Goal: Task Accomplishment & Management: Use online tool/utility

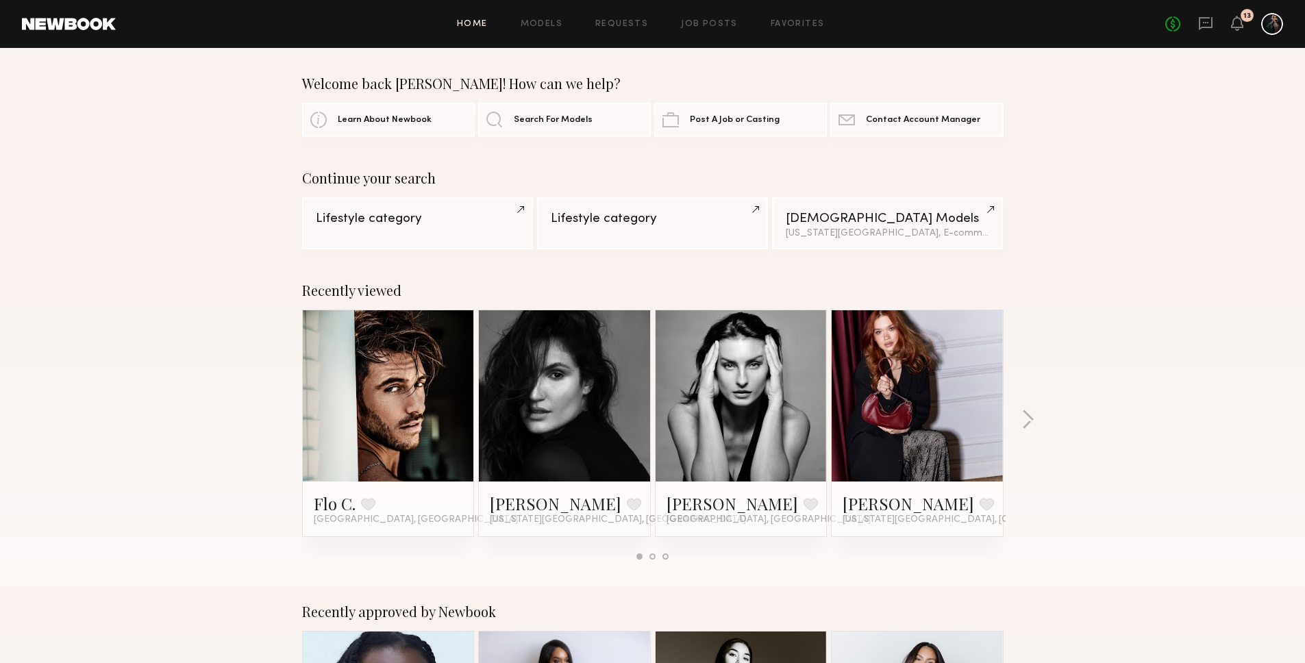
click at [1278, 21] on div at bounding box center [1272, 24] width 22 height 22
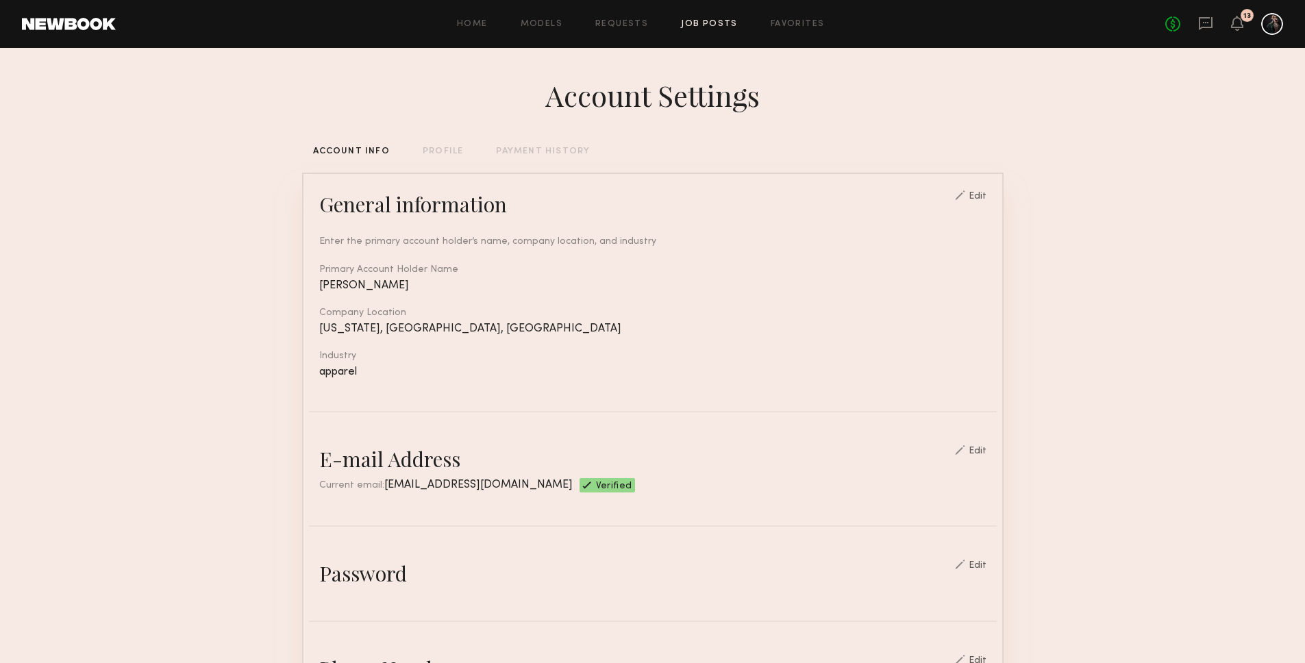
click at [705, 23] on link "Job Posts" at bounding box center [709, 24] width 57 height 9
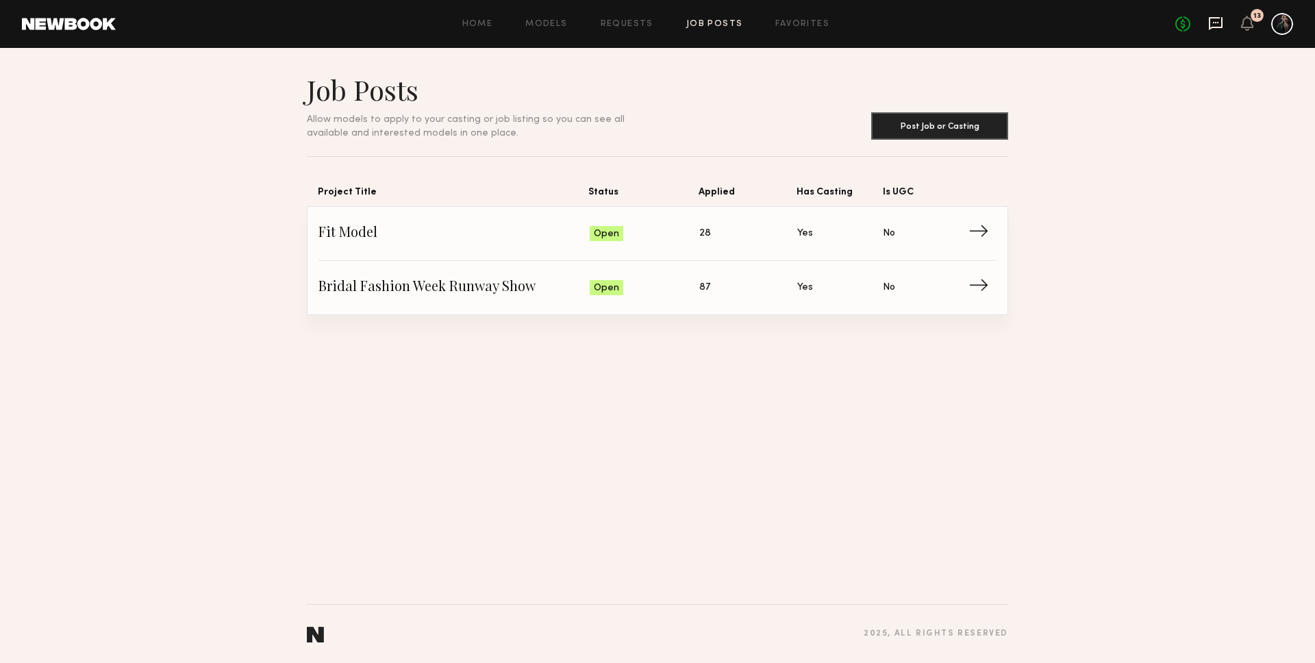
click at [1219, 21] on icon at bounding box center [1215, 23] width 15 height 15
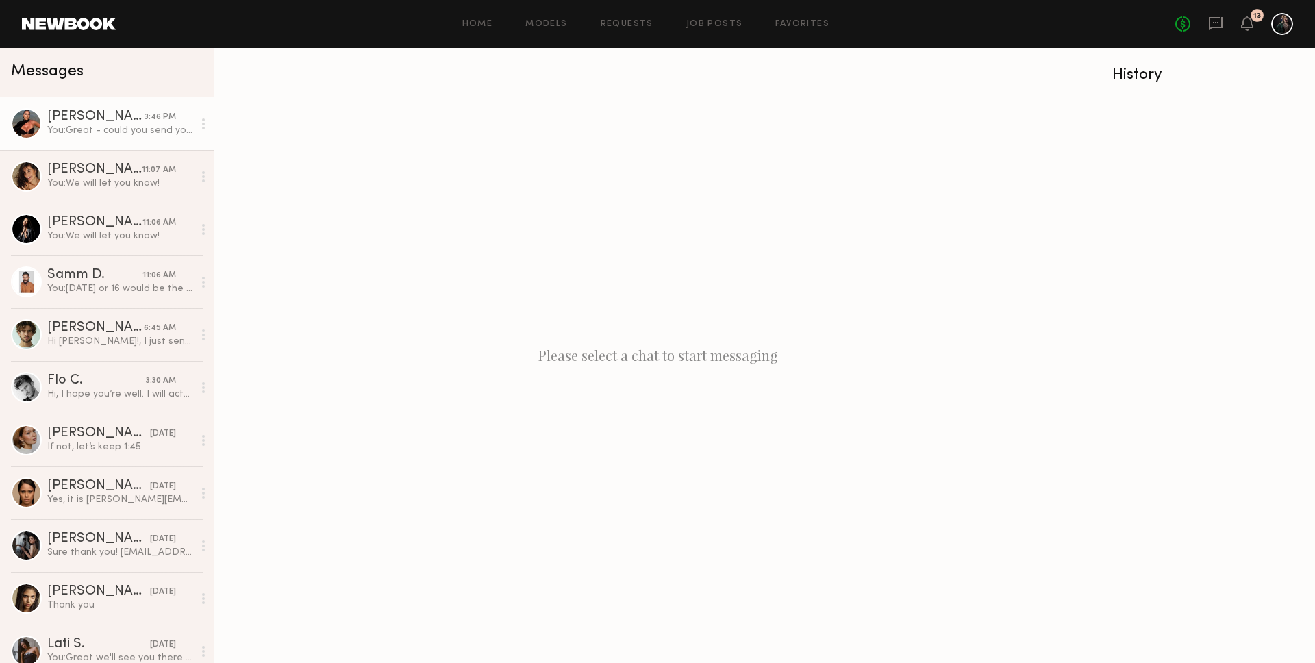
click at [75, 128] on div "You: Great - could you send your email so we can send you the calendar invite w…" at bounding box center [120, 130] width 146 height 13
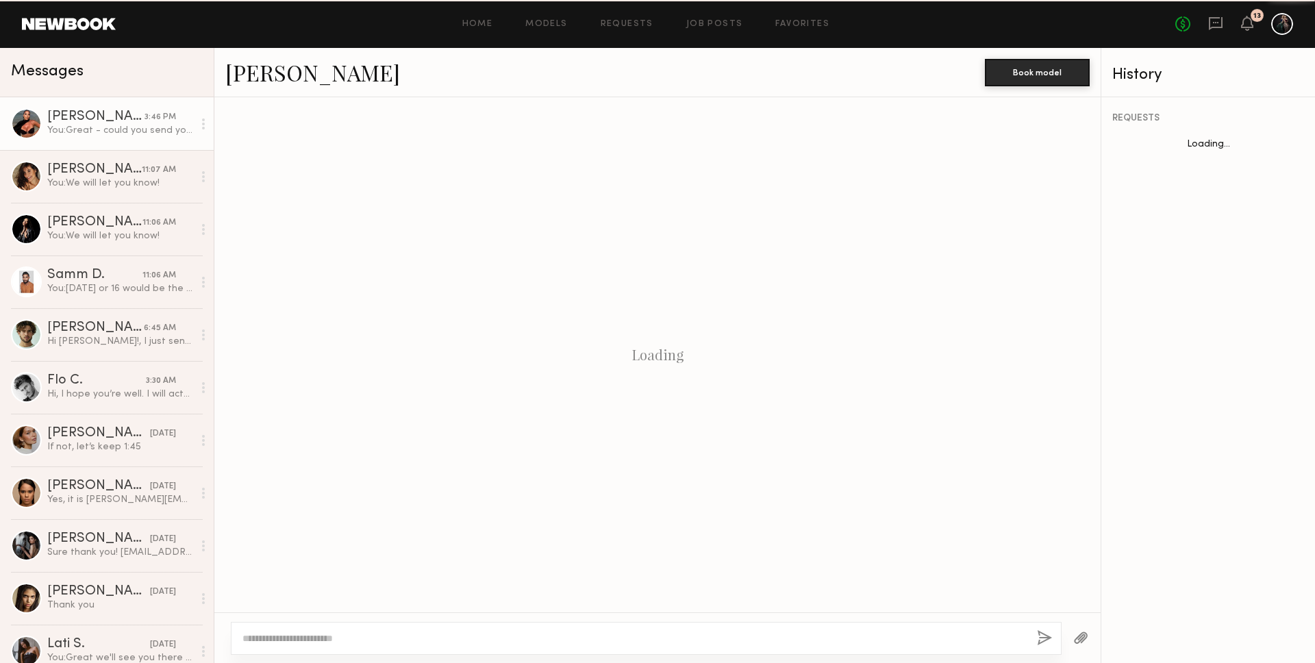
scroll to position [797, 0]
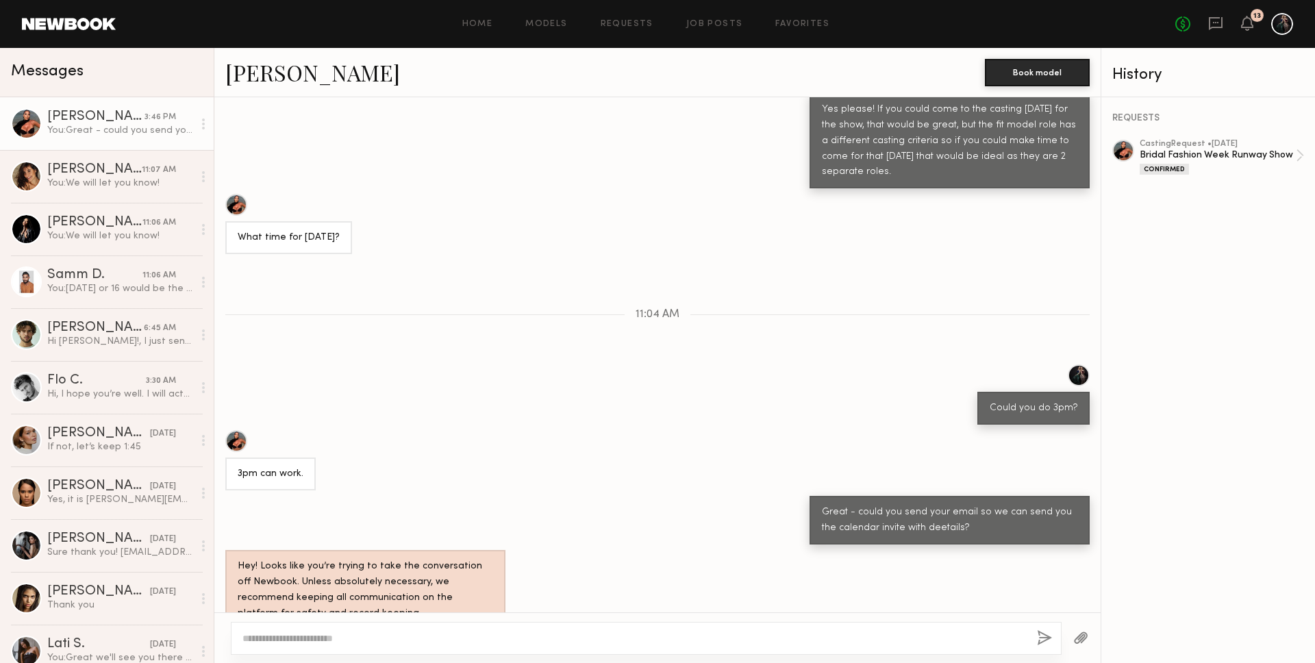
click at [262, 84] on link "[PERSON_NAME]" at bounding box center [312, 72] width 175 height 29
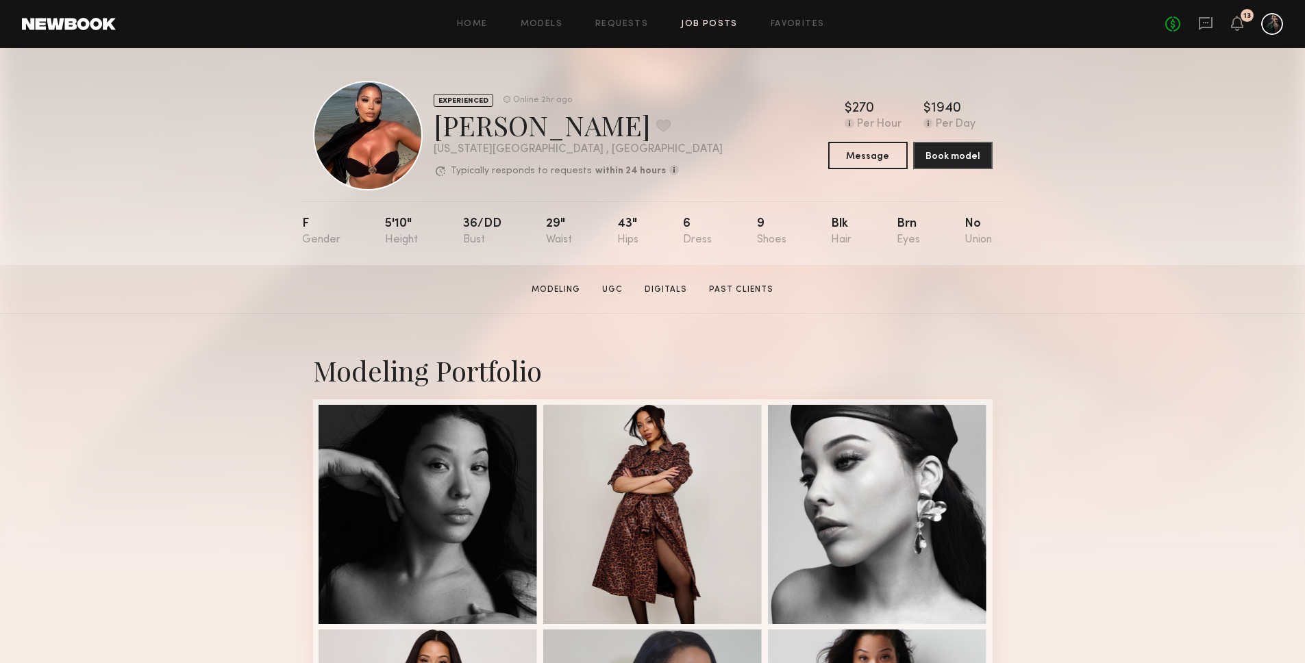
click at [709, 23] on link "Job Posts" at bounding box center [709, 24] width 57 height 9
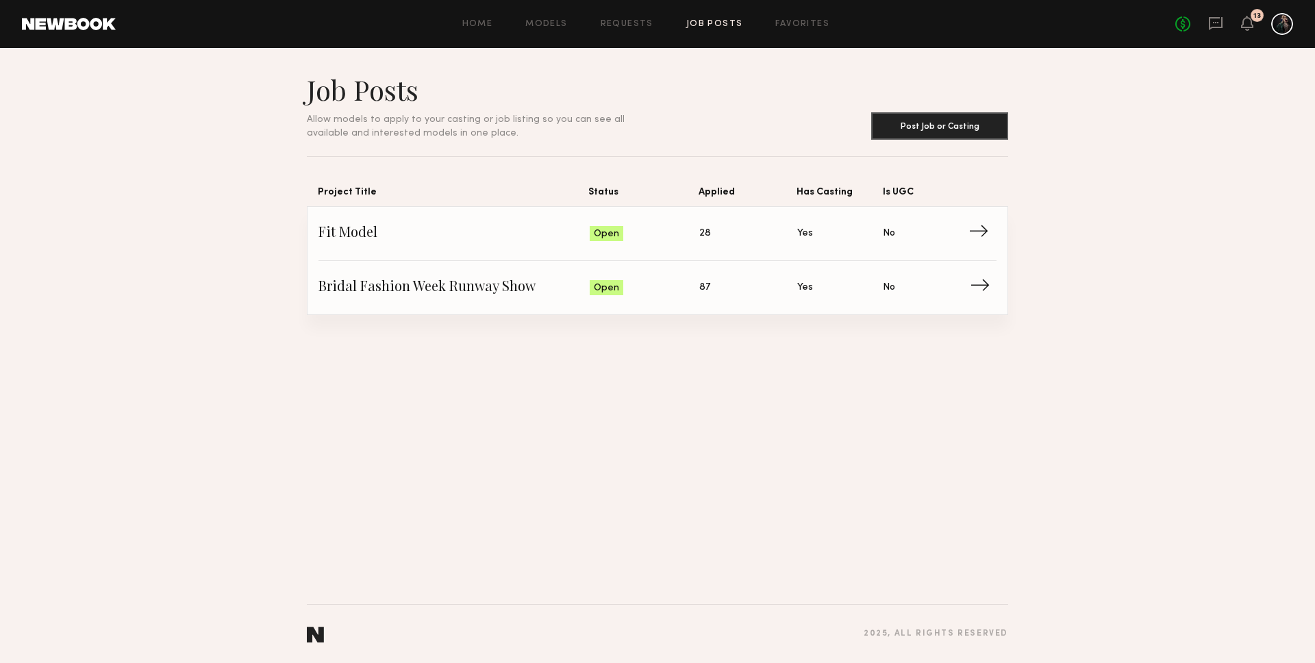
click at [352, 301] on link "Bridal Fashion Week Runway Show Status: Open Applied: 87 Has Casting: Yes Is UG…" at bounding box center [658, 287] width 678 height 53
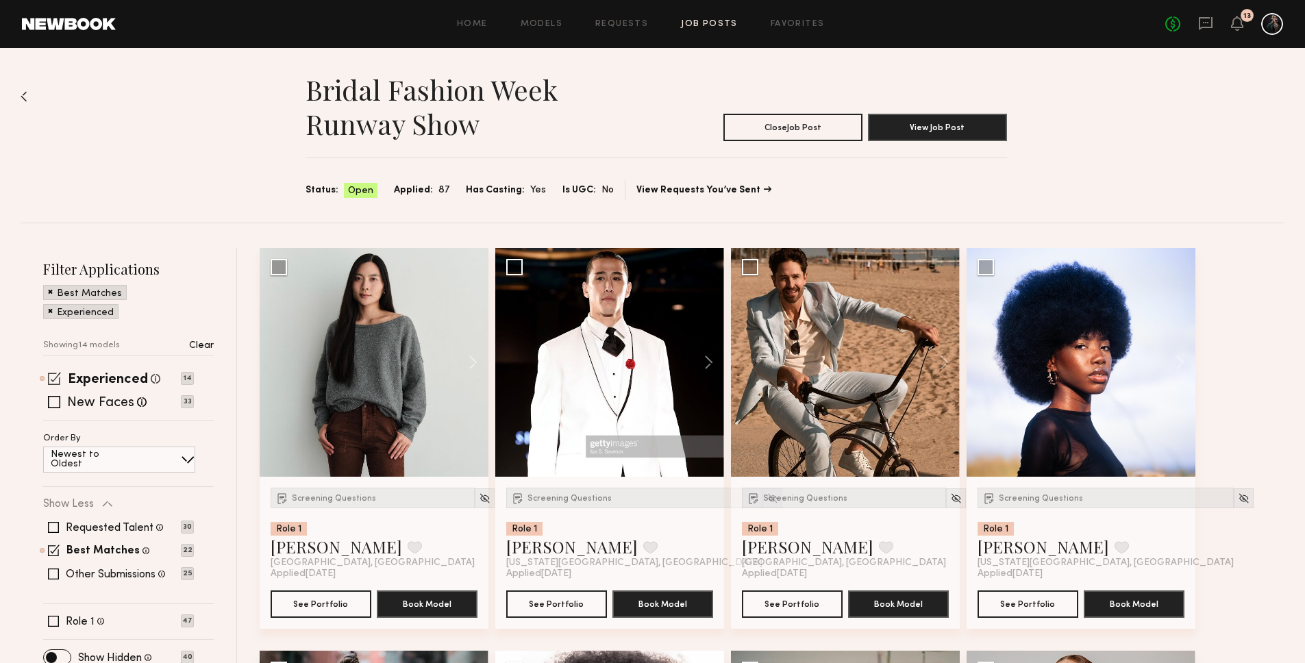
click at [53, 382] on span at bounding box center [54, 378] width 13 height 13
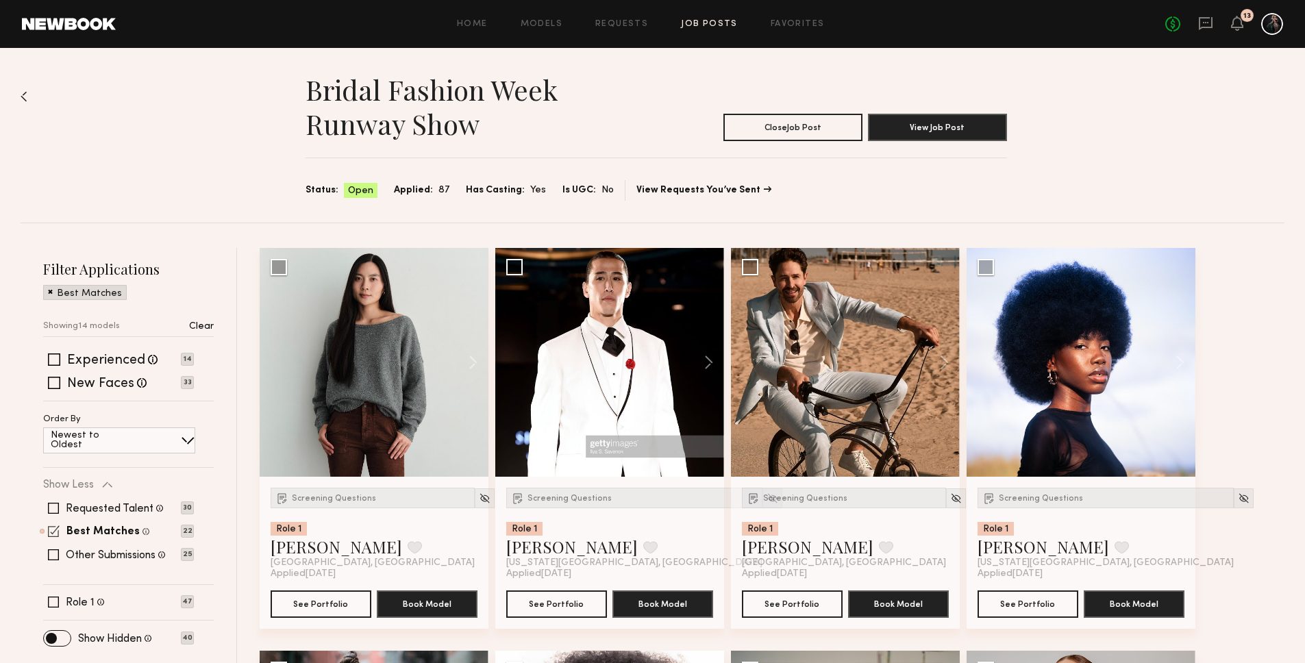
click at [50, 525] on span at bounding box center [54, 531] width 12 height 12
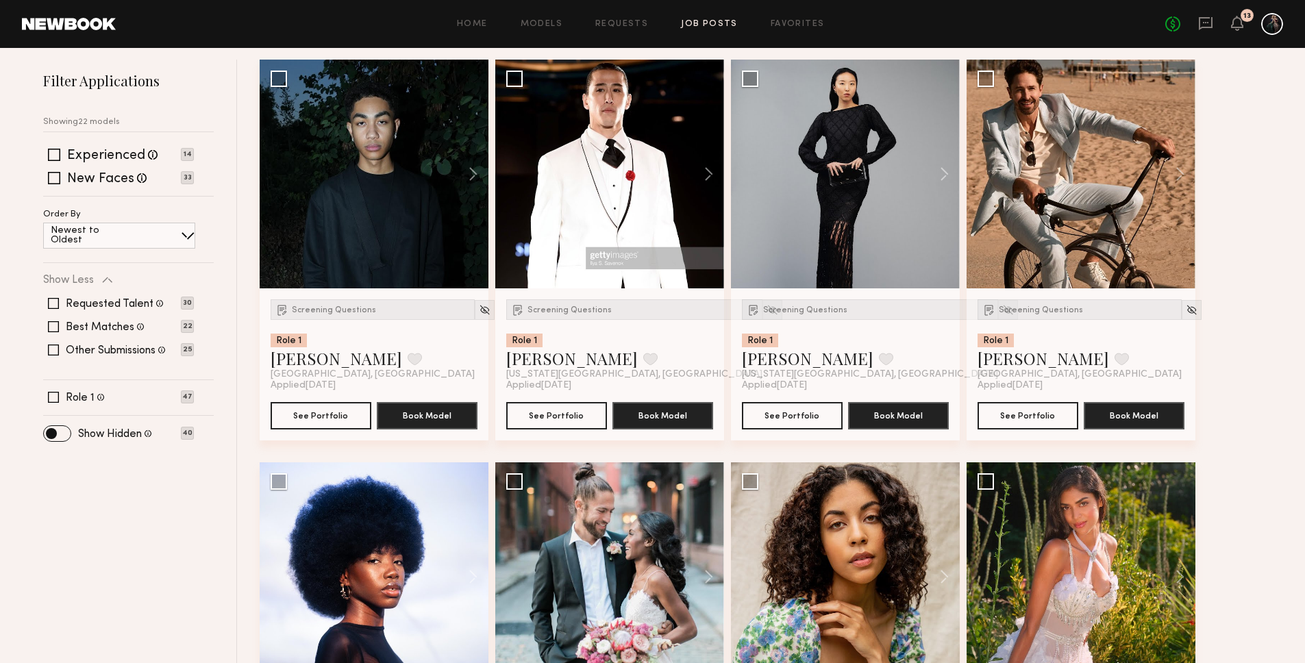
scroll to position [246, 0]
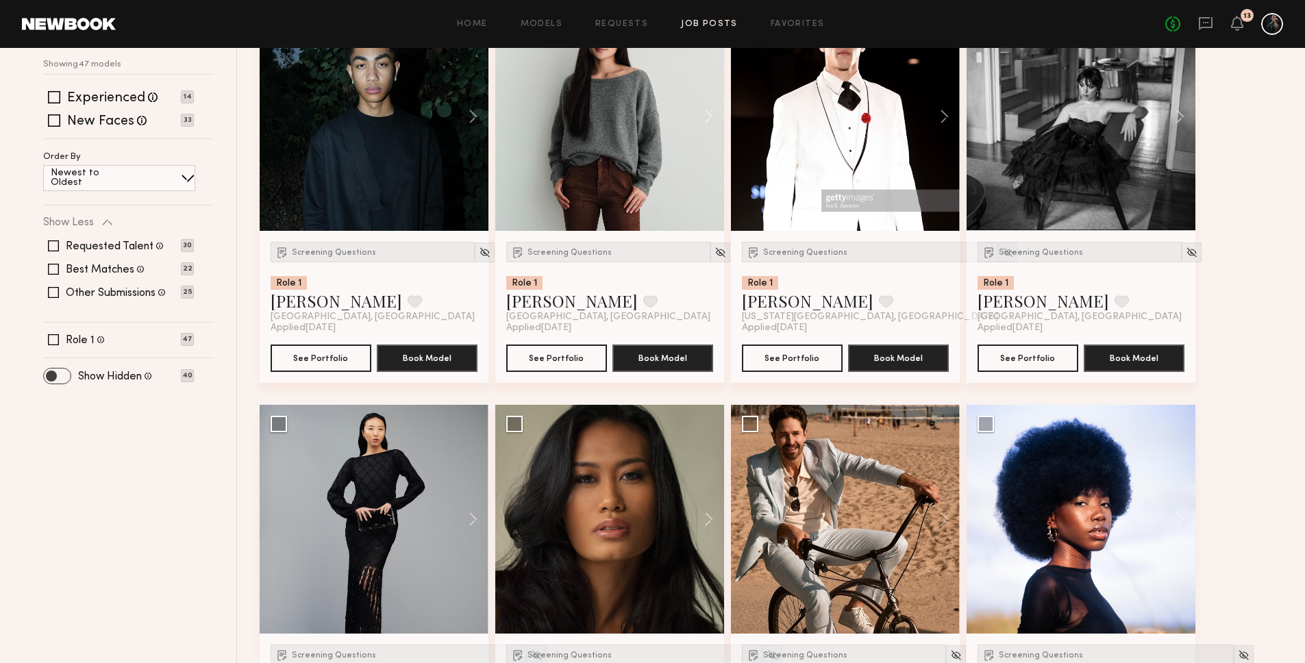
click at [53, 377] on span at bounding box center [57, 376] width 27 height 15
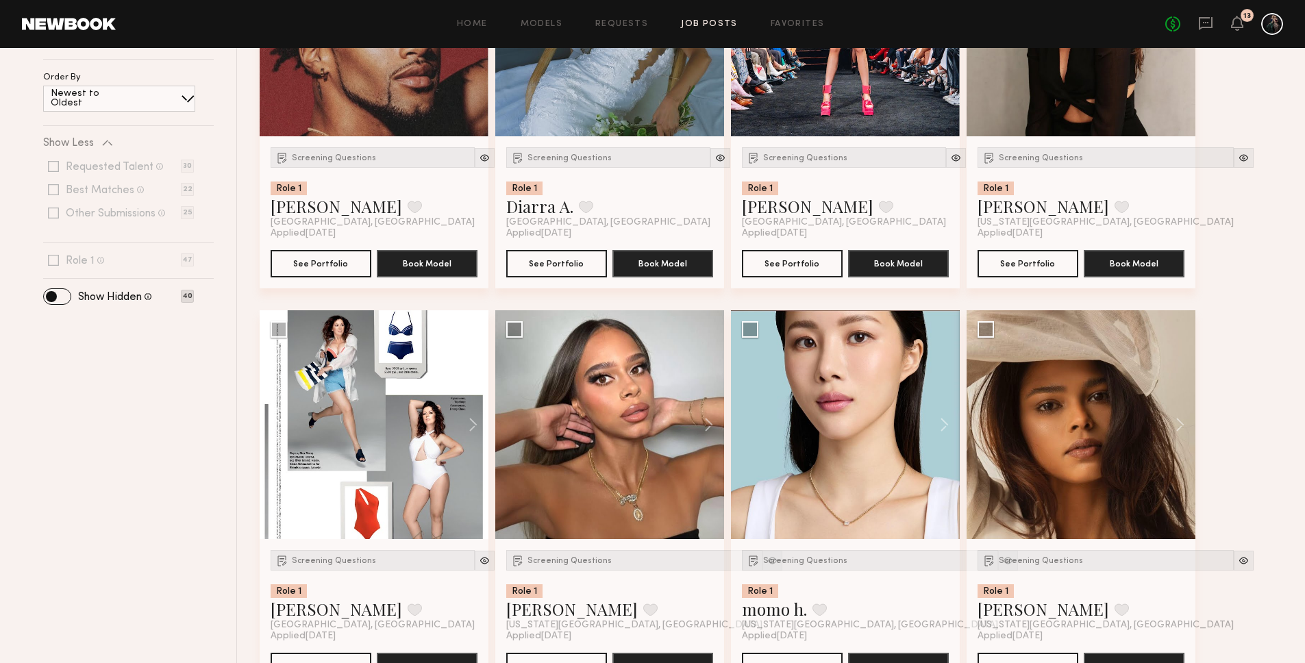
scroll to position [0, 0]
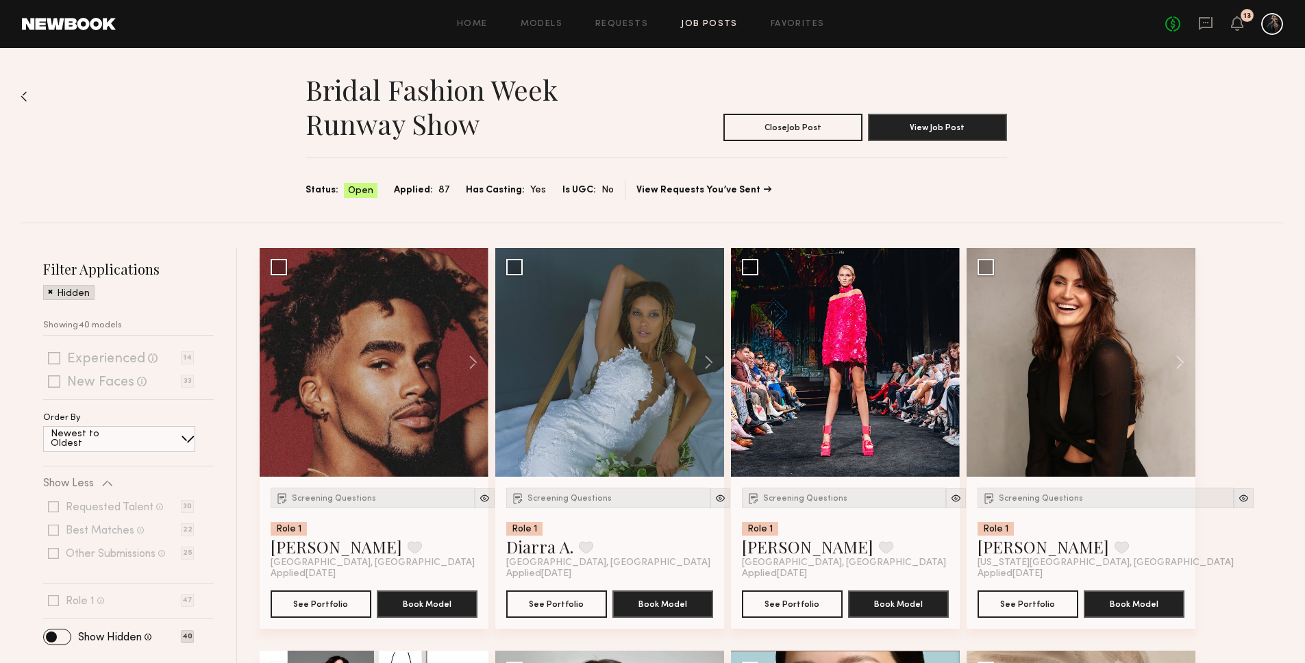
click at [55, 362] on span at bounding box center [54, 358] width 12 height 12
click at [55, 642] on span at bounding box center [57, 637] width 27 height 15
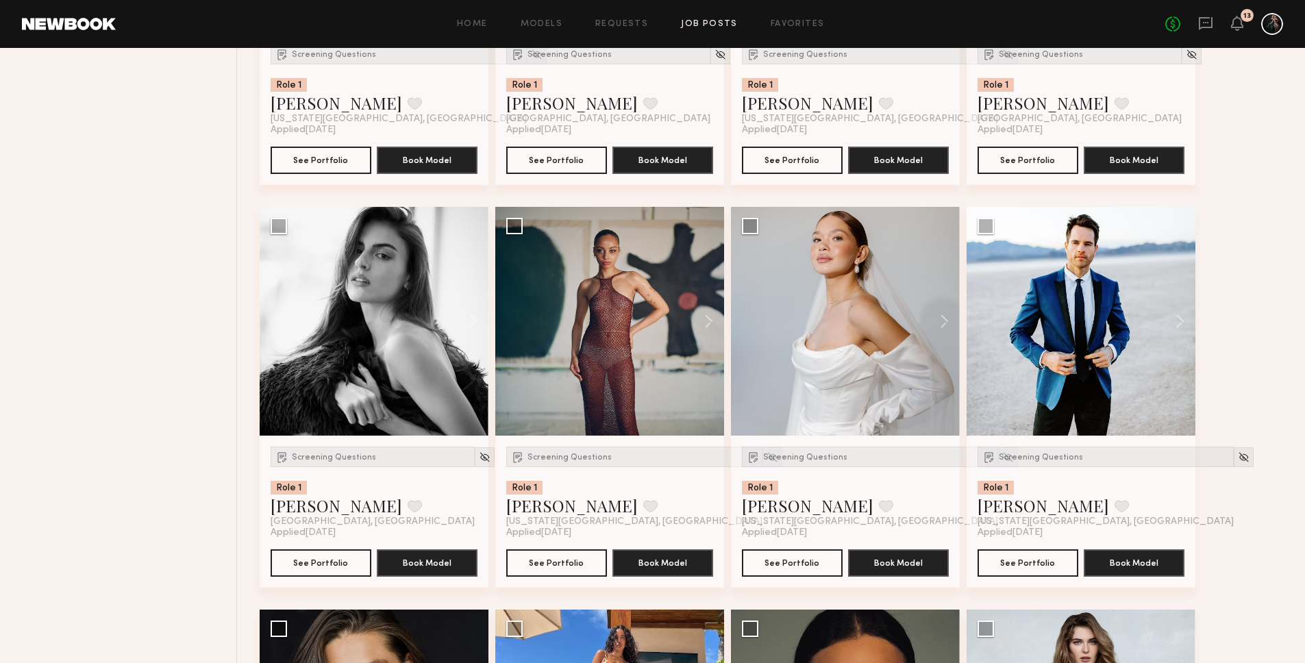
scroll to position [3615, 0]
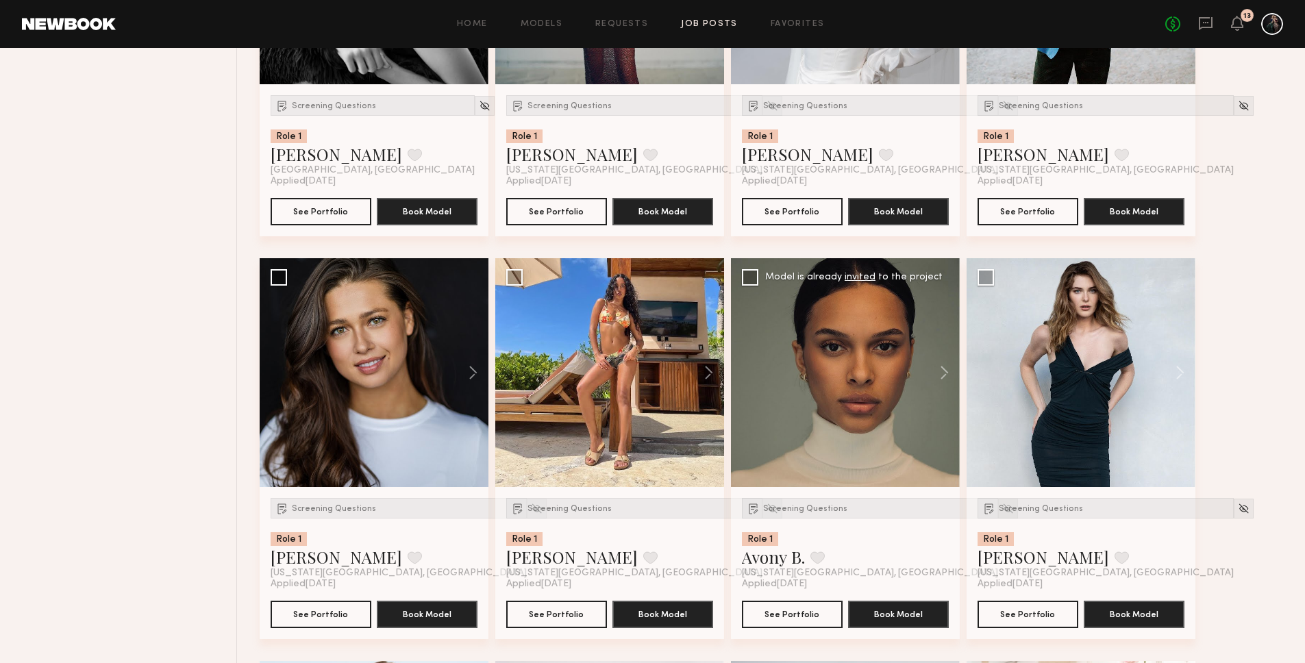
click at [1002, 507] on img at bounding box center [1008, 509] width 12 height 12
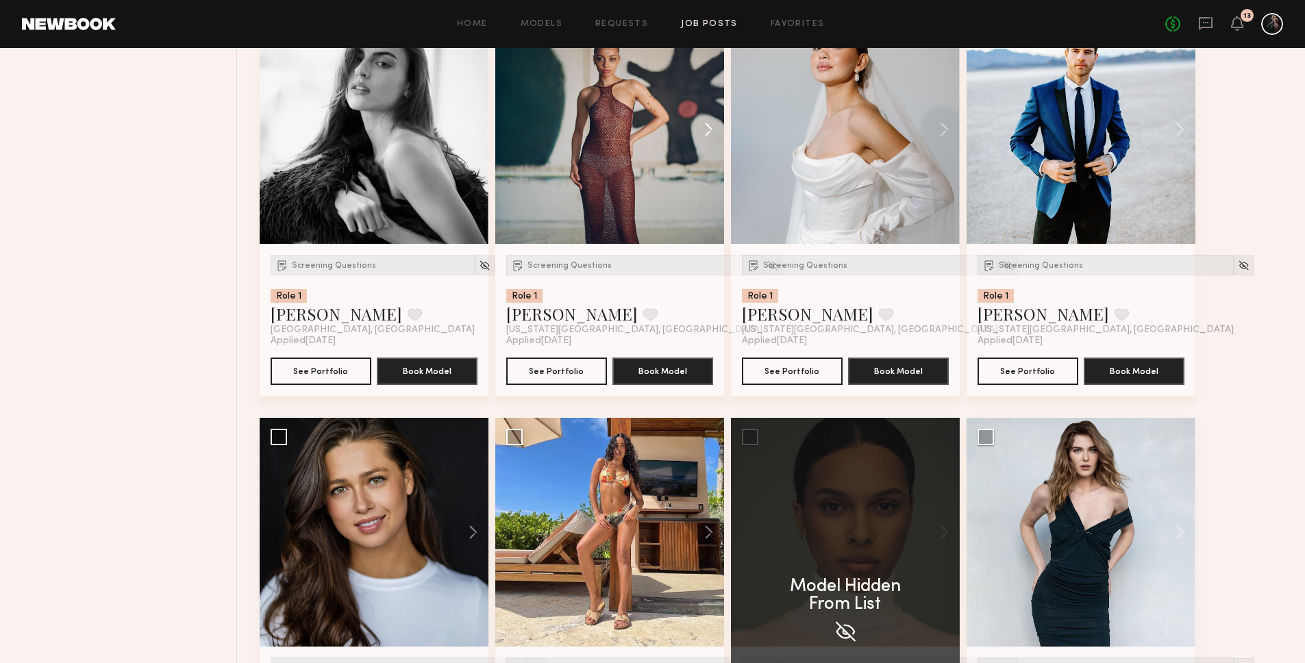
scroll to position [3398, 0]
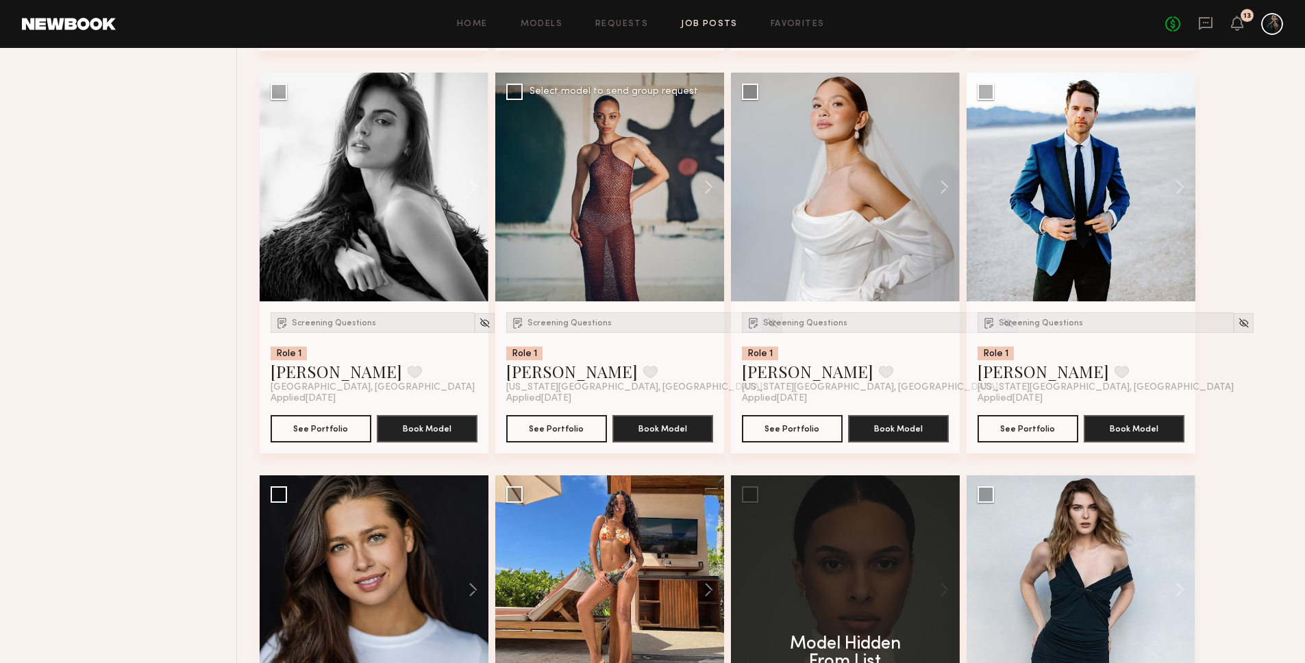
click at [767, 325] on img at bounding box center [773, 323] width 12 height 12
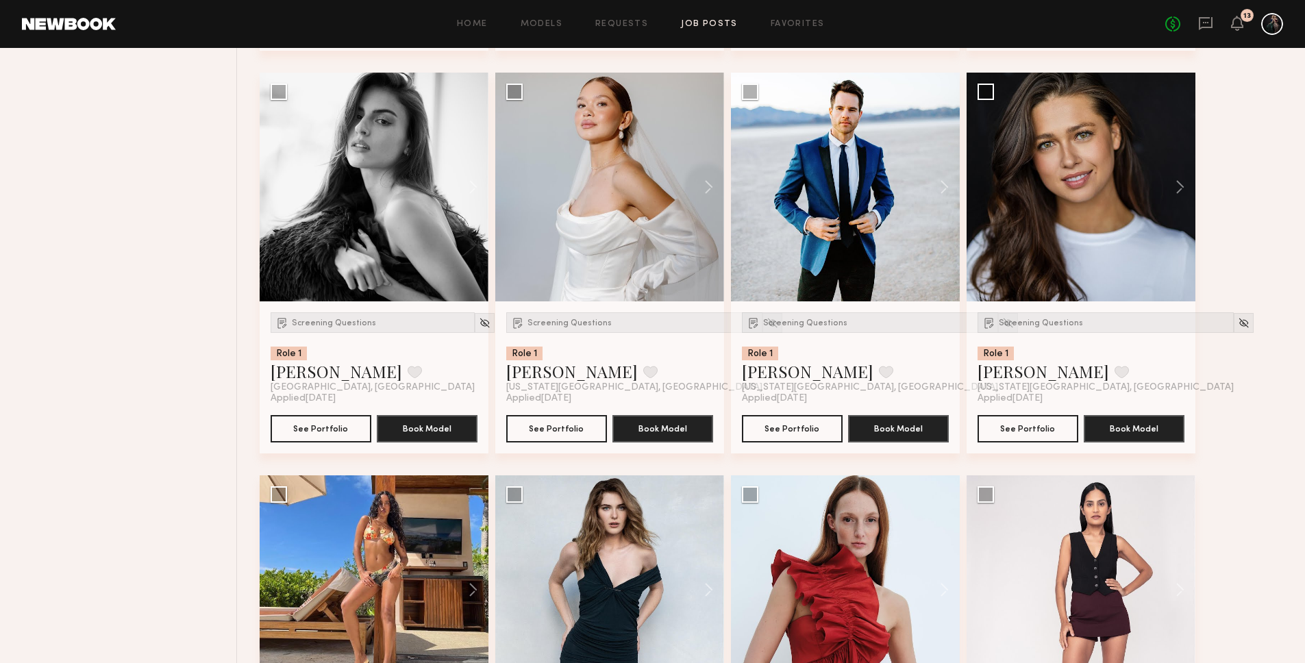
scroll to position [3703, 0]
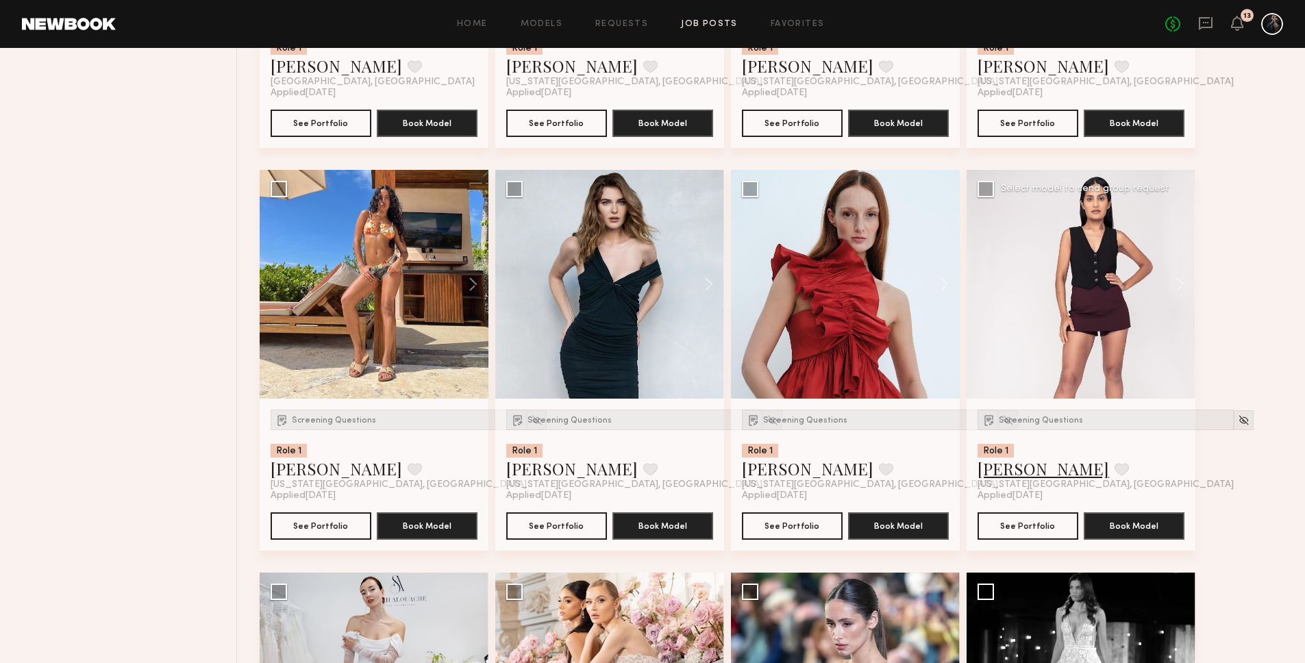
click at [1027, 469] on link "Prianca N." at bounding box center [1044, 469] width 132 height 22
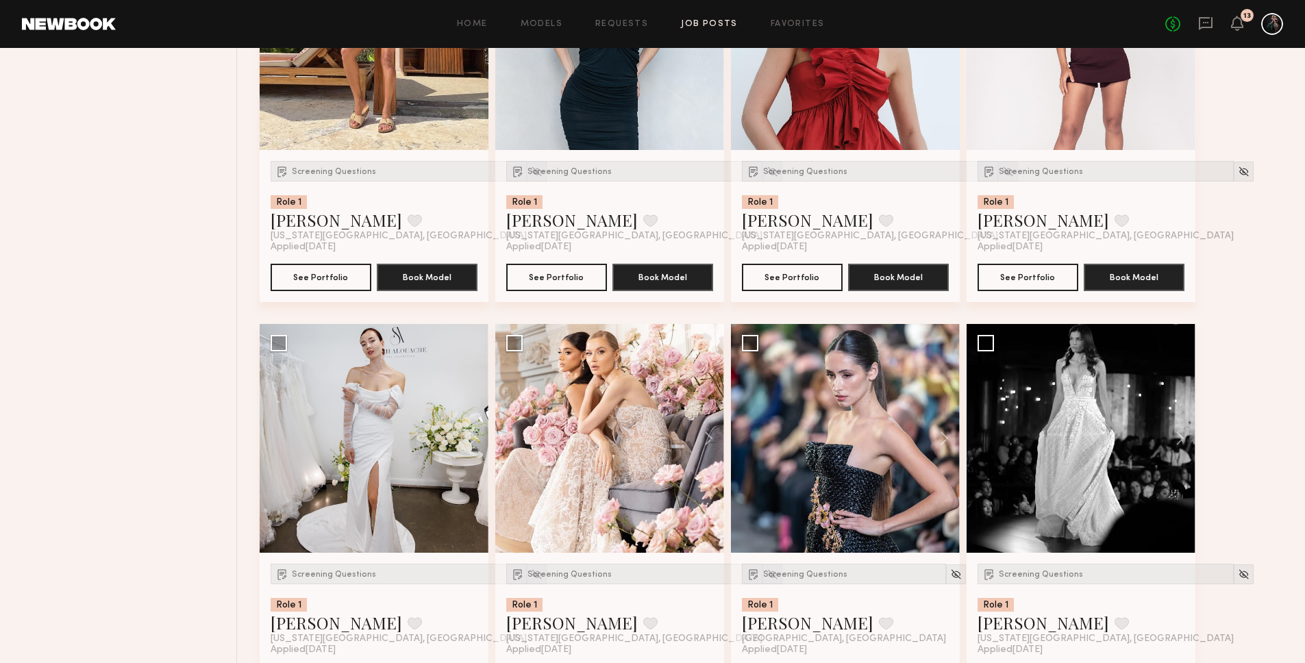
scroll to position [4113, 0]
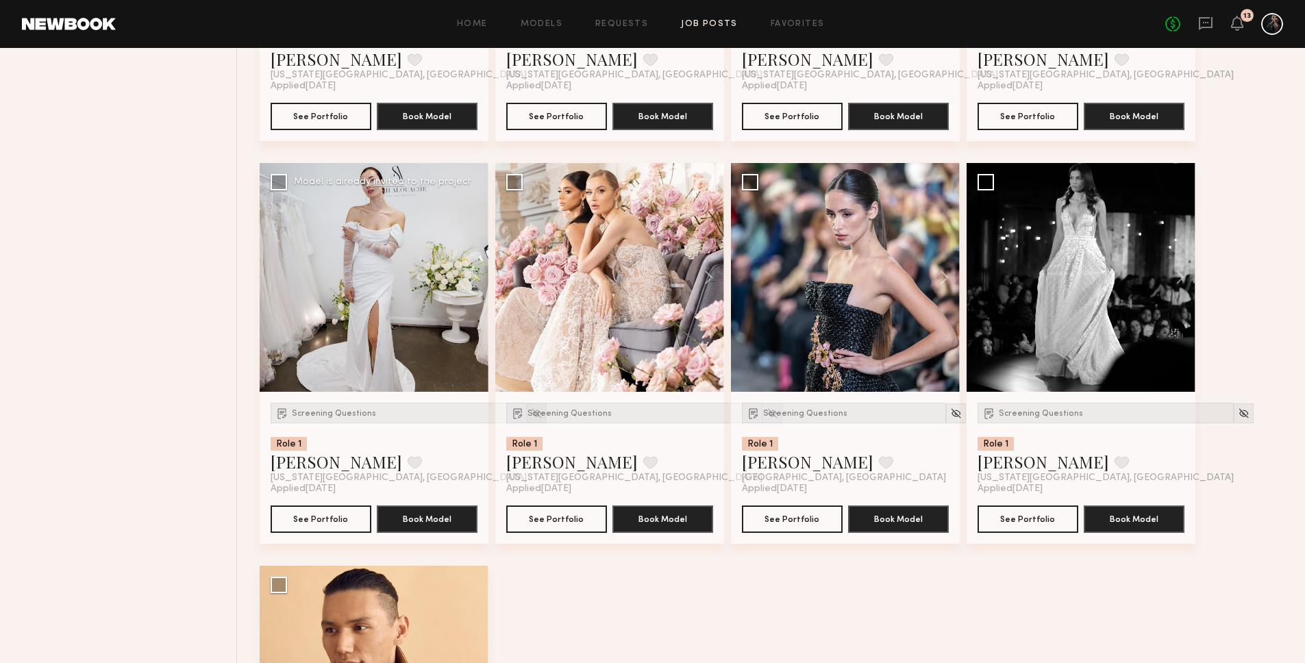
click at [531, 412] on img at bounding box center [537, 414] width 12 height 12
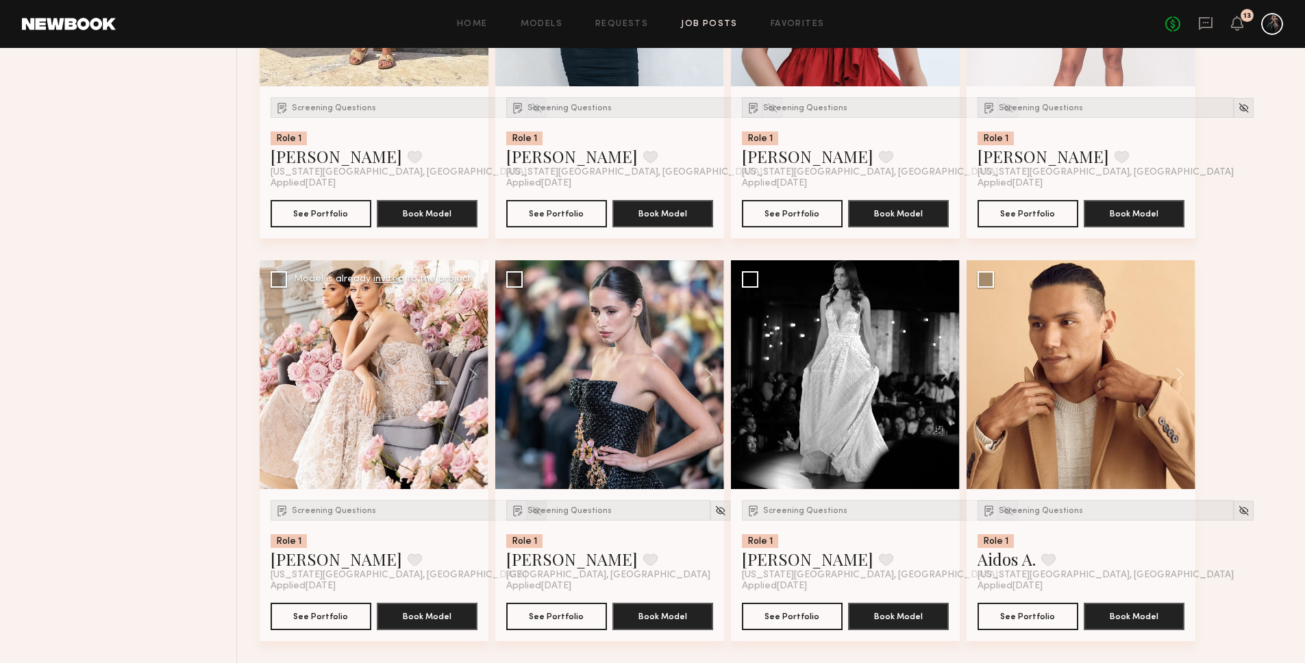
scroll to position [4016, 0]
